Goal: Check status

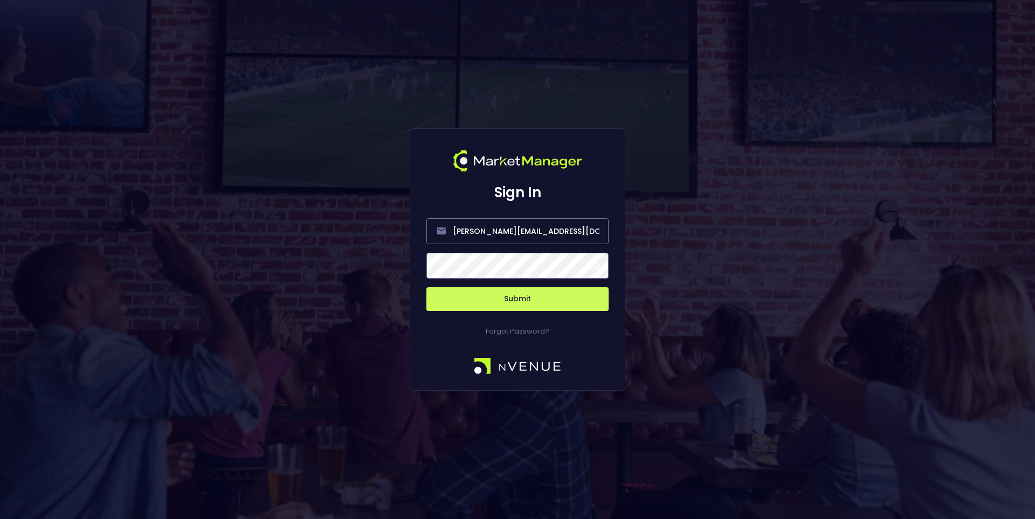
click at [503, 301] on button "Submit" at bounding box center [518, 299] width 182 height 24
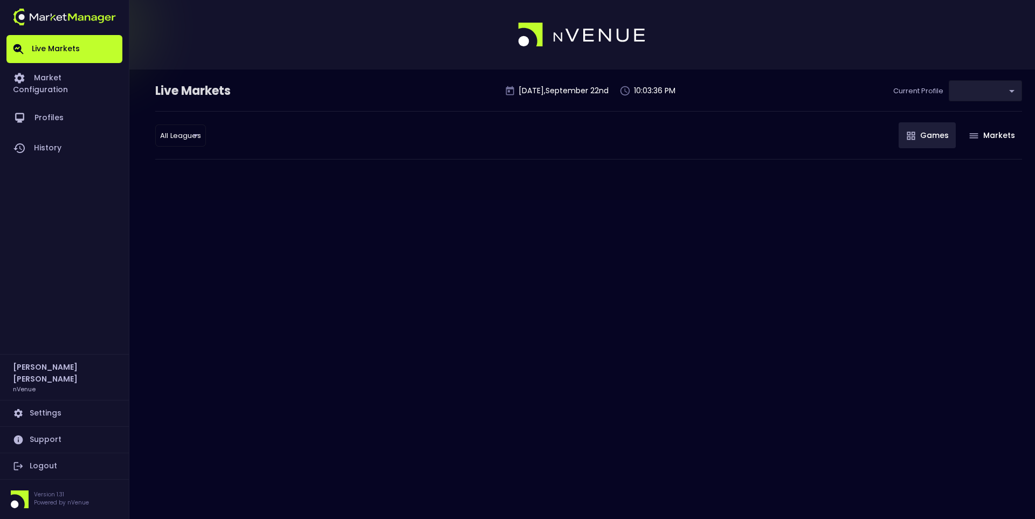
type input "9d8bad92-567c-44a6-ba12-e9bc101fa057"
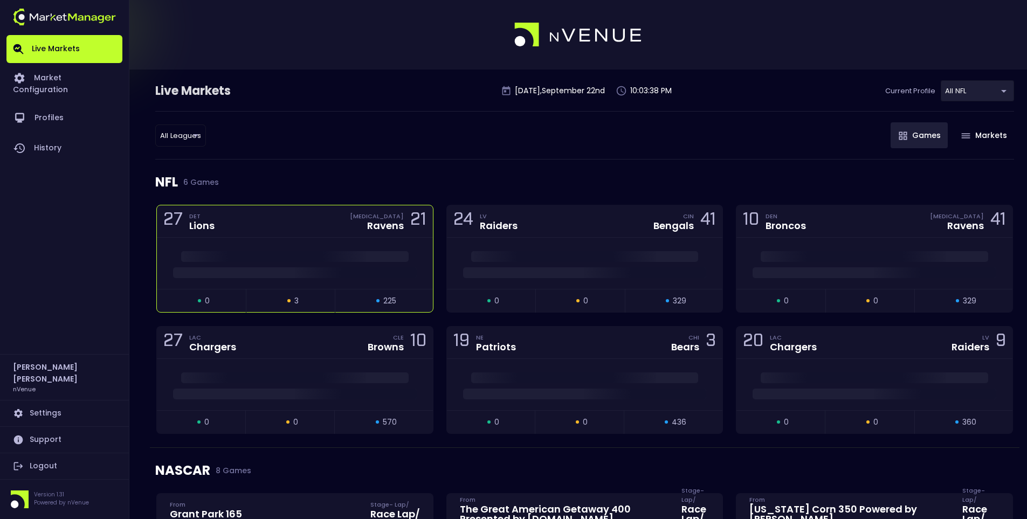
click at [305, 218] on div "27 DET Lions [MEDICAL_DATA] Ravens 21" at bounding box center [295, 221] width 276 height 32
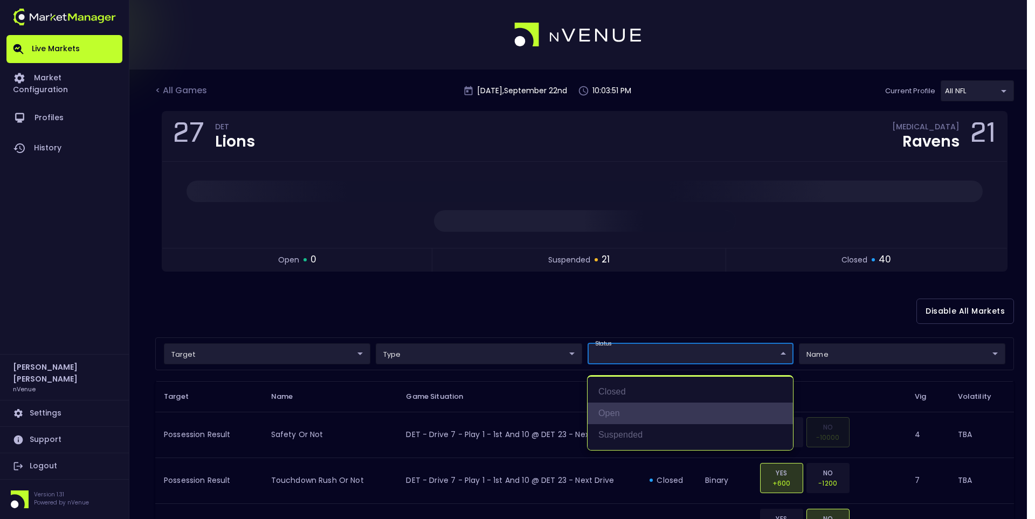
click at [644, 408] on li "open" at bounding box center [690, 414] width 205 height 22
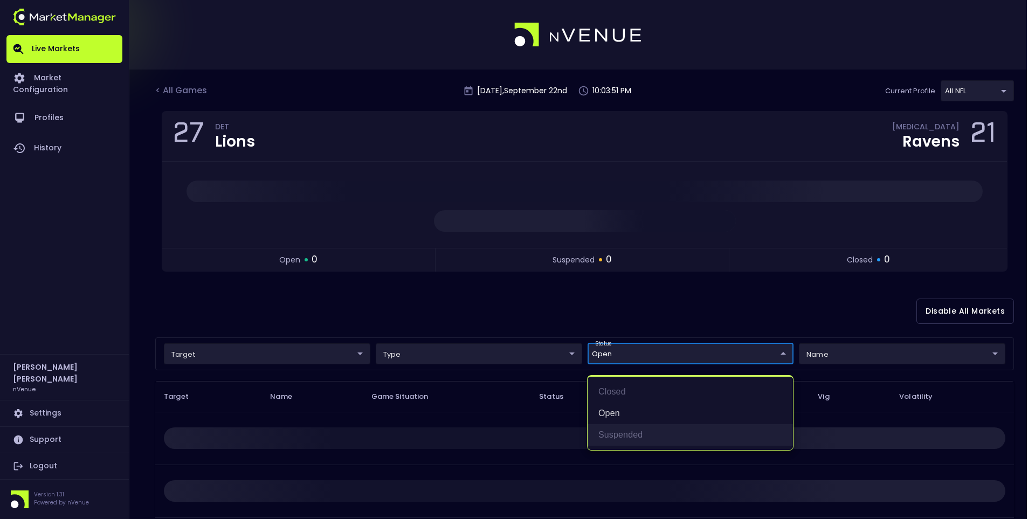
click at [637, 429] on li "suspended" at bounding box center [690, 435] width 205 height 22
type input "open,suspended"
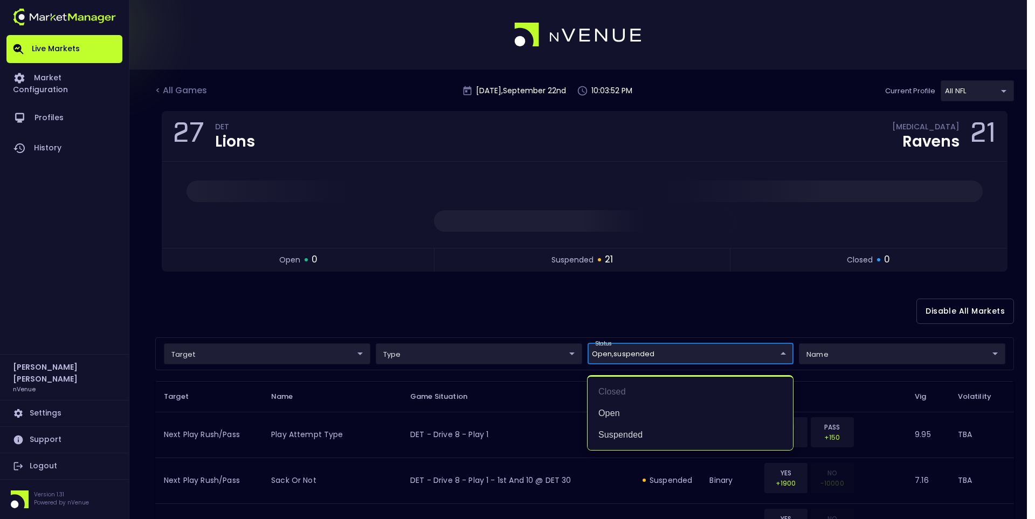
click at [592, 299] on div at bounding box center [517, 259] width 1035 height 519
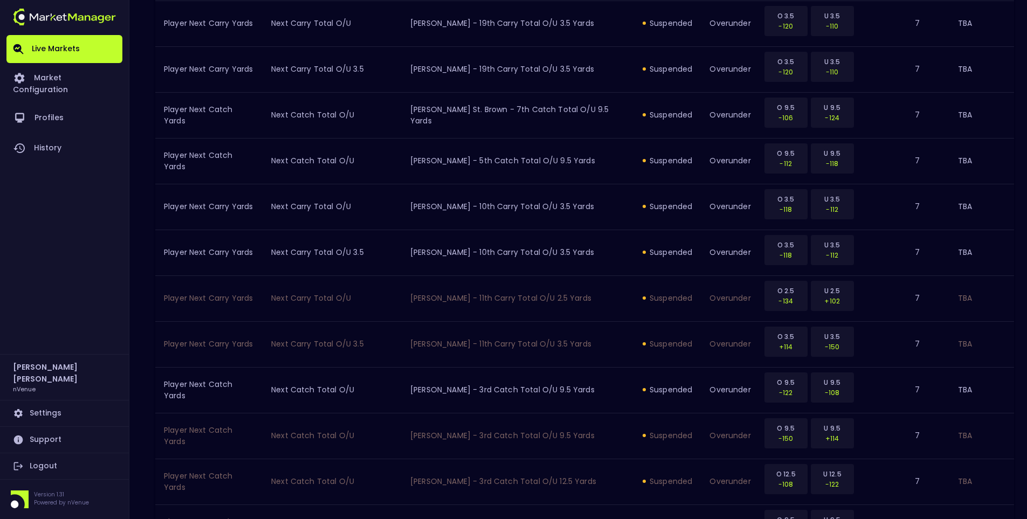
scroll to position [905, 0]
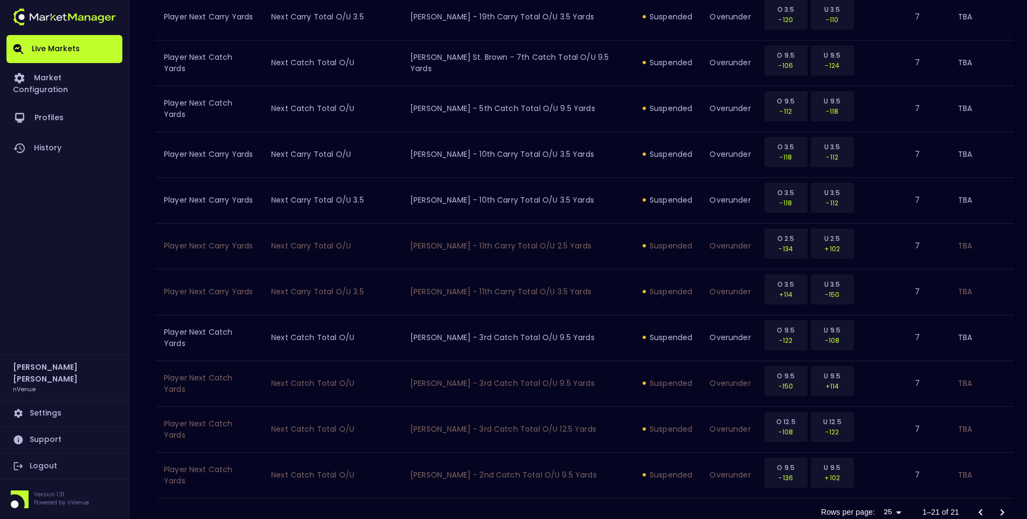
click at [1001, 502] on div at bounding box center [991, 513] width 43 height 22
click at [981, 502] on div at bounding box center [991, 513] width 43 height 22
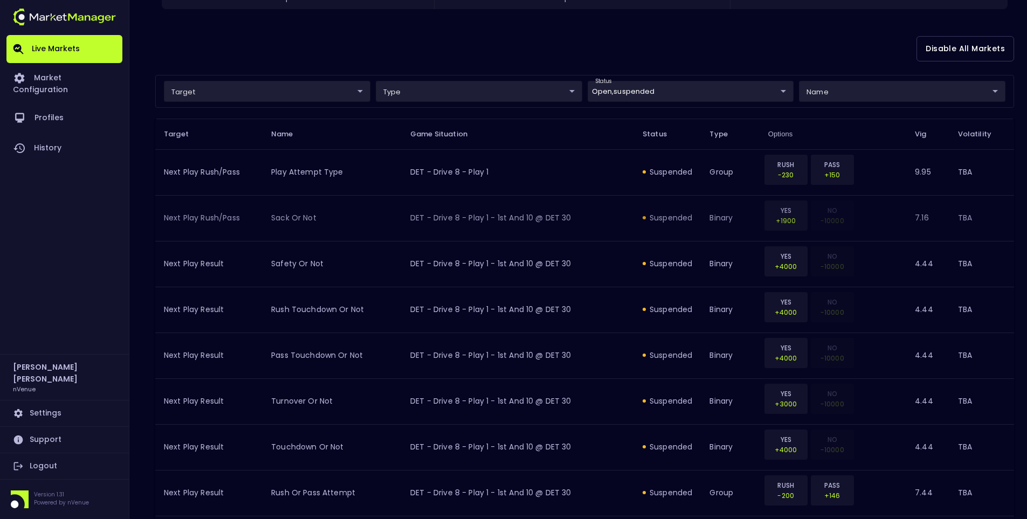
scroll to position [0, 0]
